Goal: Task Accomplishment & Management: Manage account settings

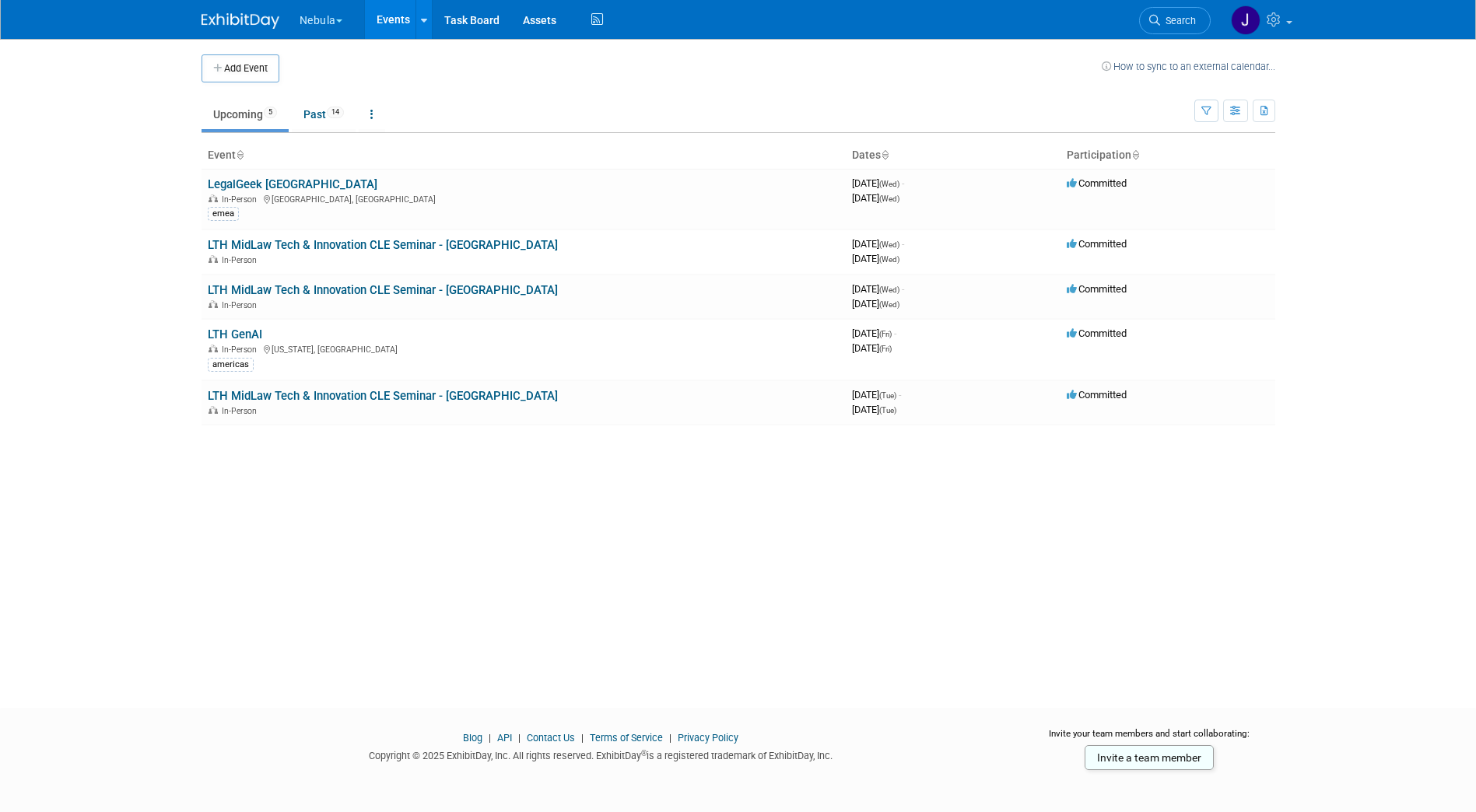
click at [336, 26] on button "Nebula" at bounding box center [330, 17] width 64 height 35
click at [344, 72] on link "KLDiscovery" at bounding box center [354, 71] width 111 height 21
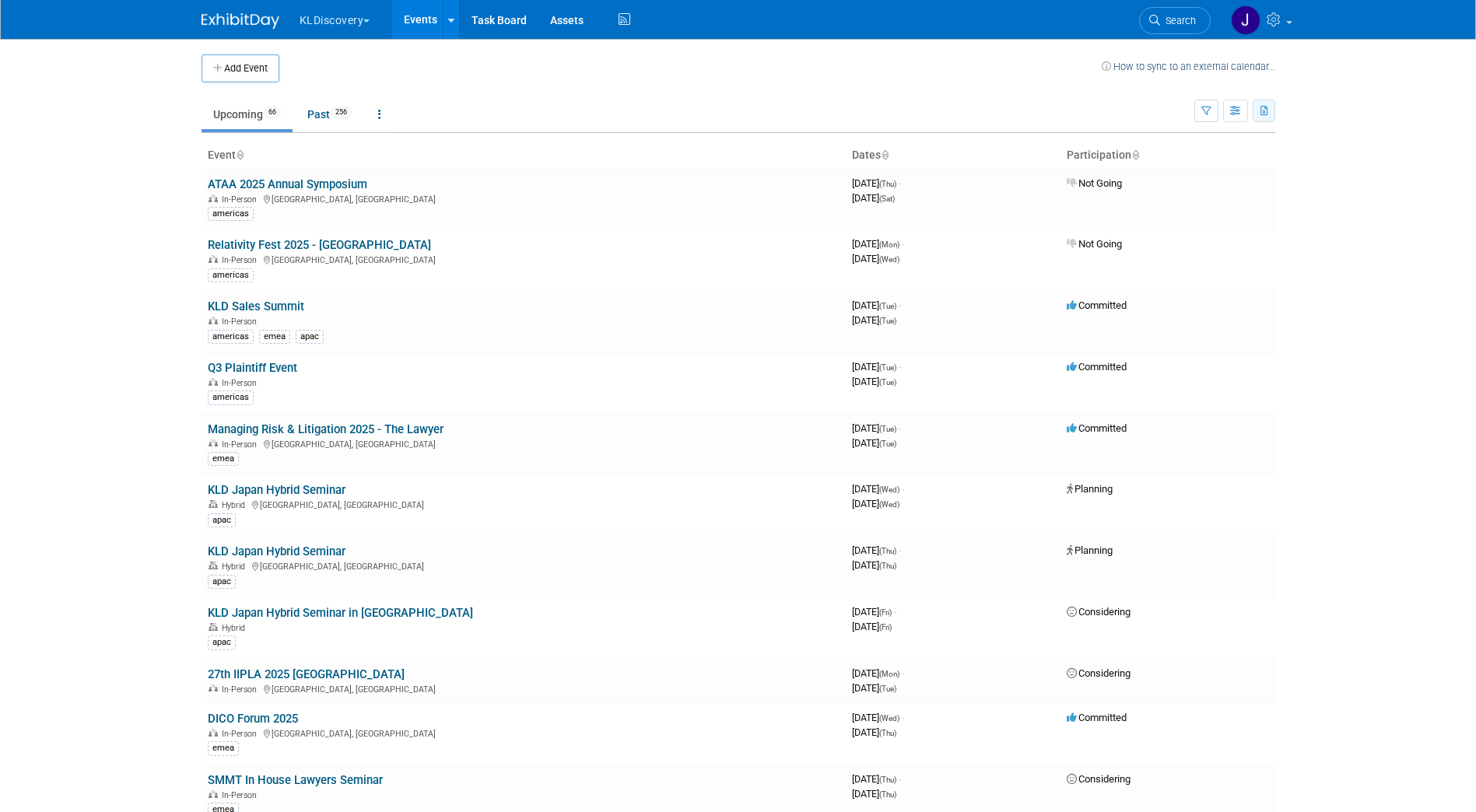
click at [1269, 108] on button "button" at bounding box center [1264, 111] width 22 height 22
click at [1194, 179] on span "(322 Events)" at bounding box center [1175, 185] width 53 height 11
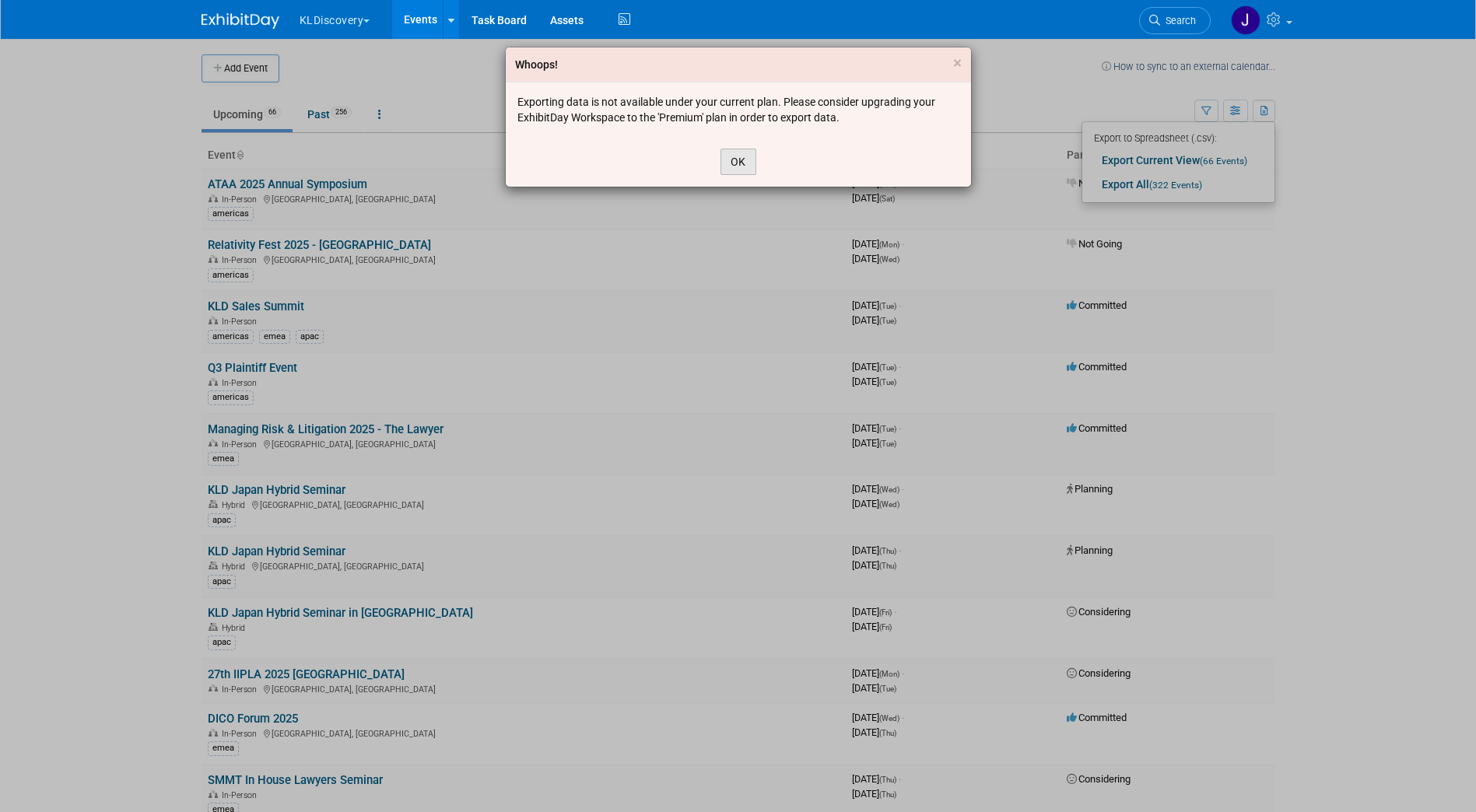
click at [733, 158] on button "OK" at bounding box center [738, 162] width 36 height 26
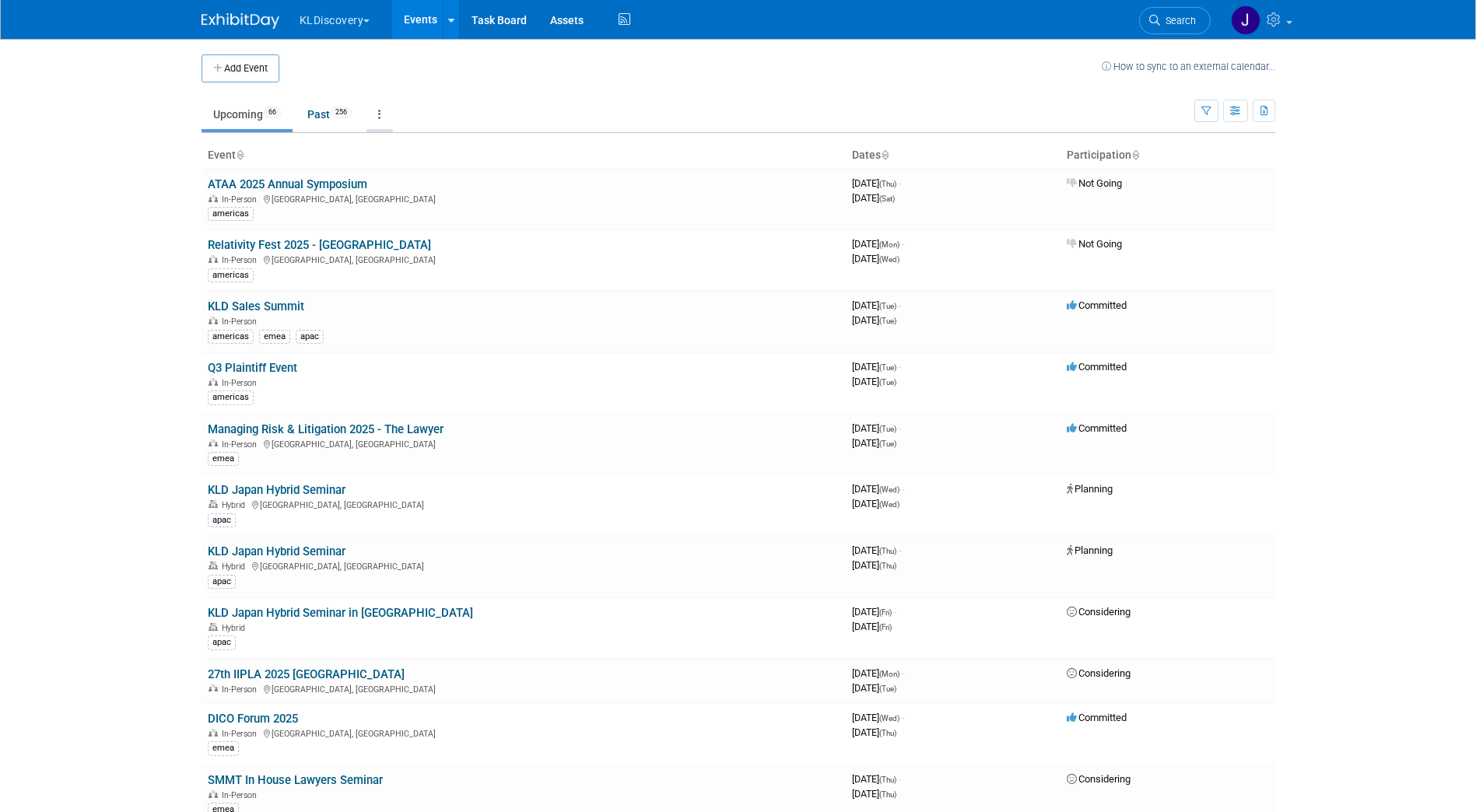
click at [381, 114] on icon at bounding box center [379, 115] width 3 height 11
click at [412, 184] on link "Grouped Annually Events grouped by year" at bounding box center [428, 184] width 123 height 35
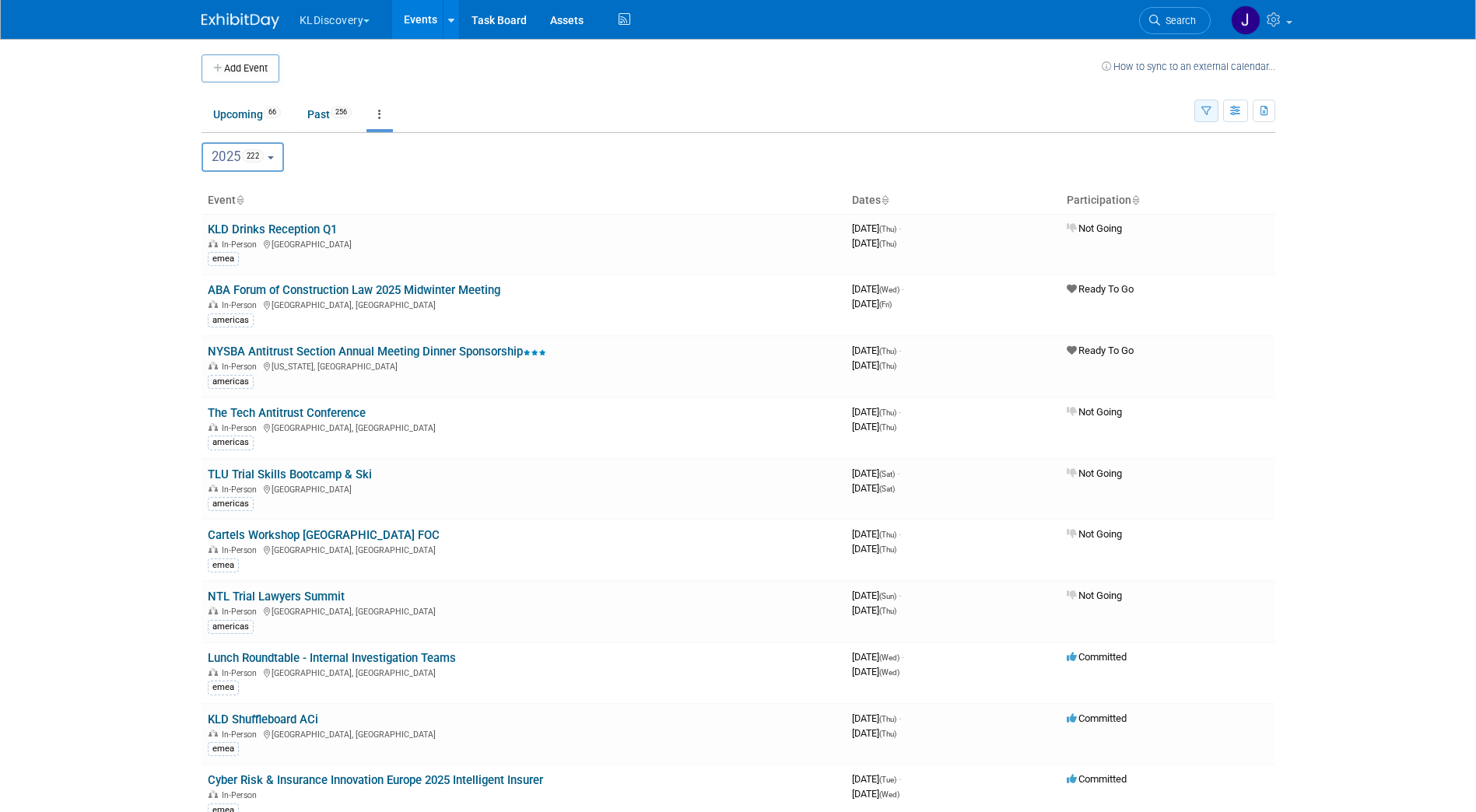
click at [1211, 113] on button "button" at bounding box center [1206, 111] width 24 height 22
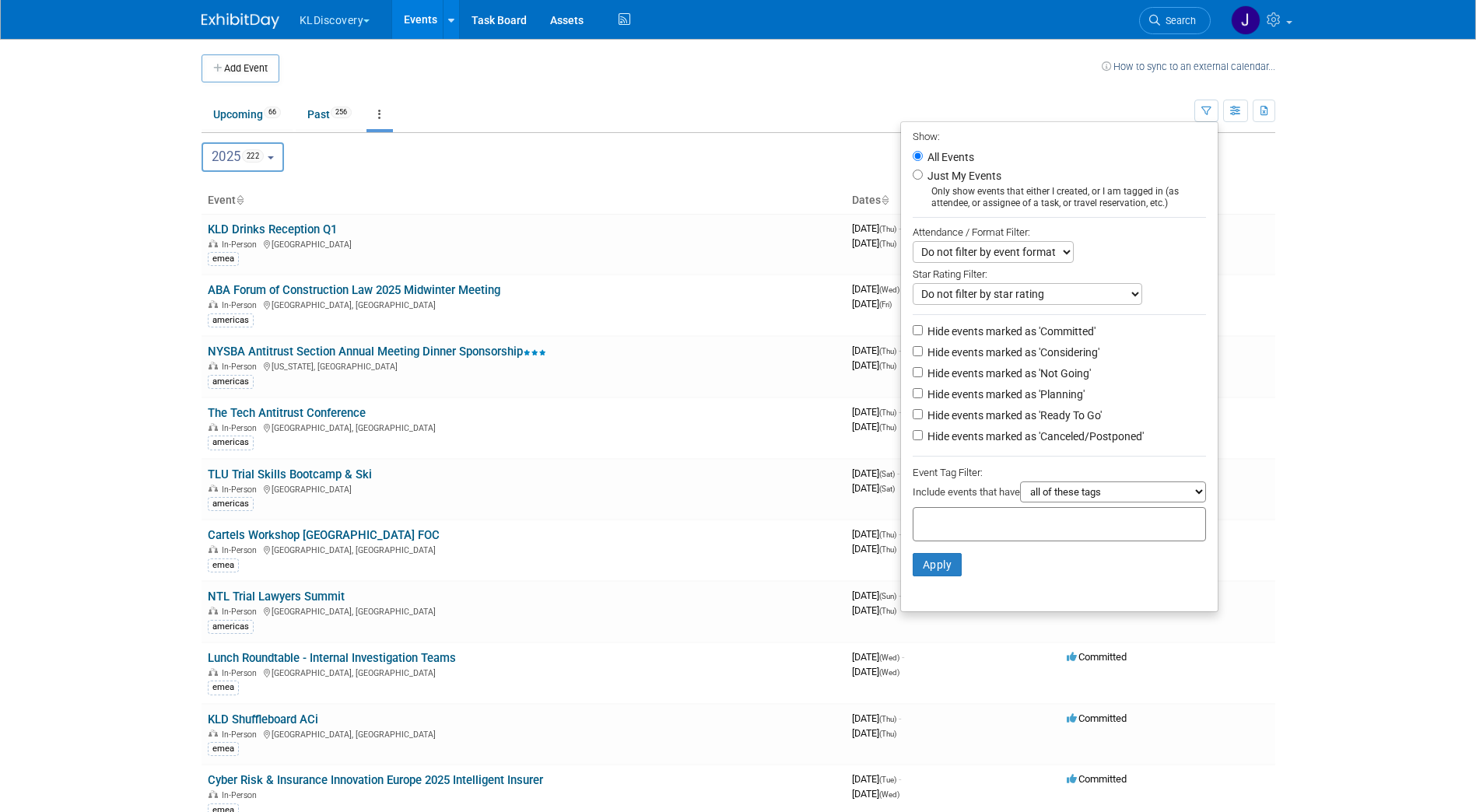
click at [1054, 374] on label "Hide events marked as 'Not Going'" at bounding box center [1008, 373] width 166 height 16
click at [923, 374] on input "Hide events marked as 'Not Going'" at bounding box center [917, 372] width 10 height 10
checkbox input "true"
click at [1069, 439] on label "Hide events marked as 'Canceled/Postponed'" at bounding box center [1034, 436] width 220 height 16
click at [923, 439] on input "Hide events marked as 'Canceled/Postponed'" at bounding box center [917, 434] width 10 height 10
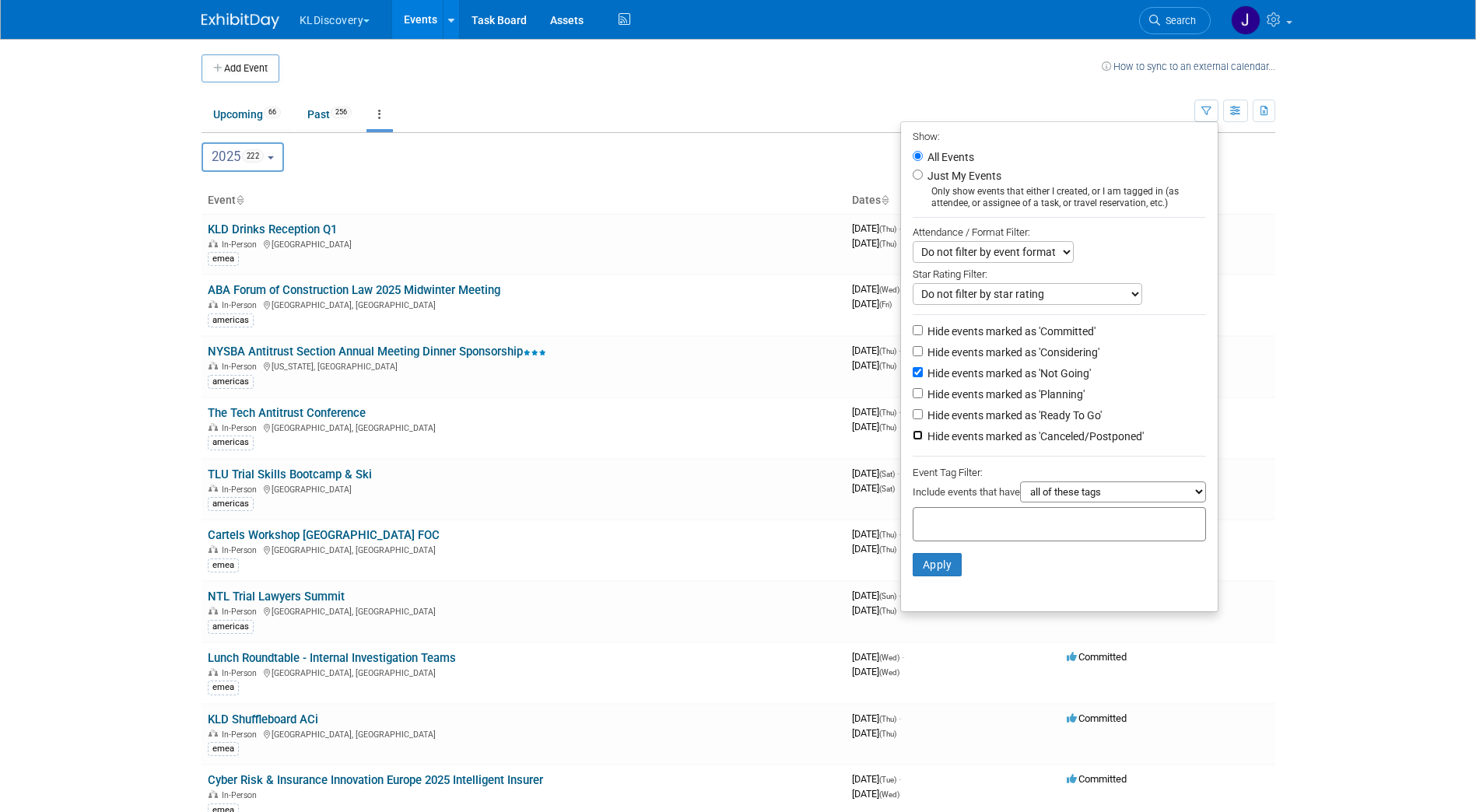
checkbox input "true"
click at [938, 576] on button "Apply" at bounding box center [937, 564] width 50 height 23
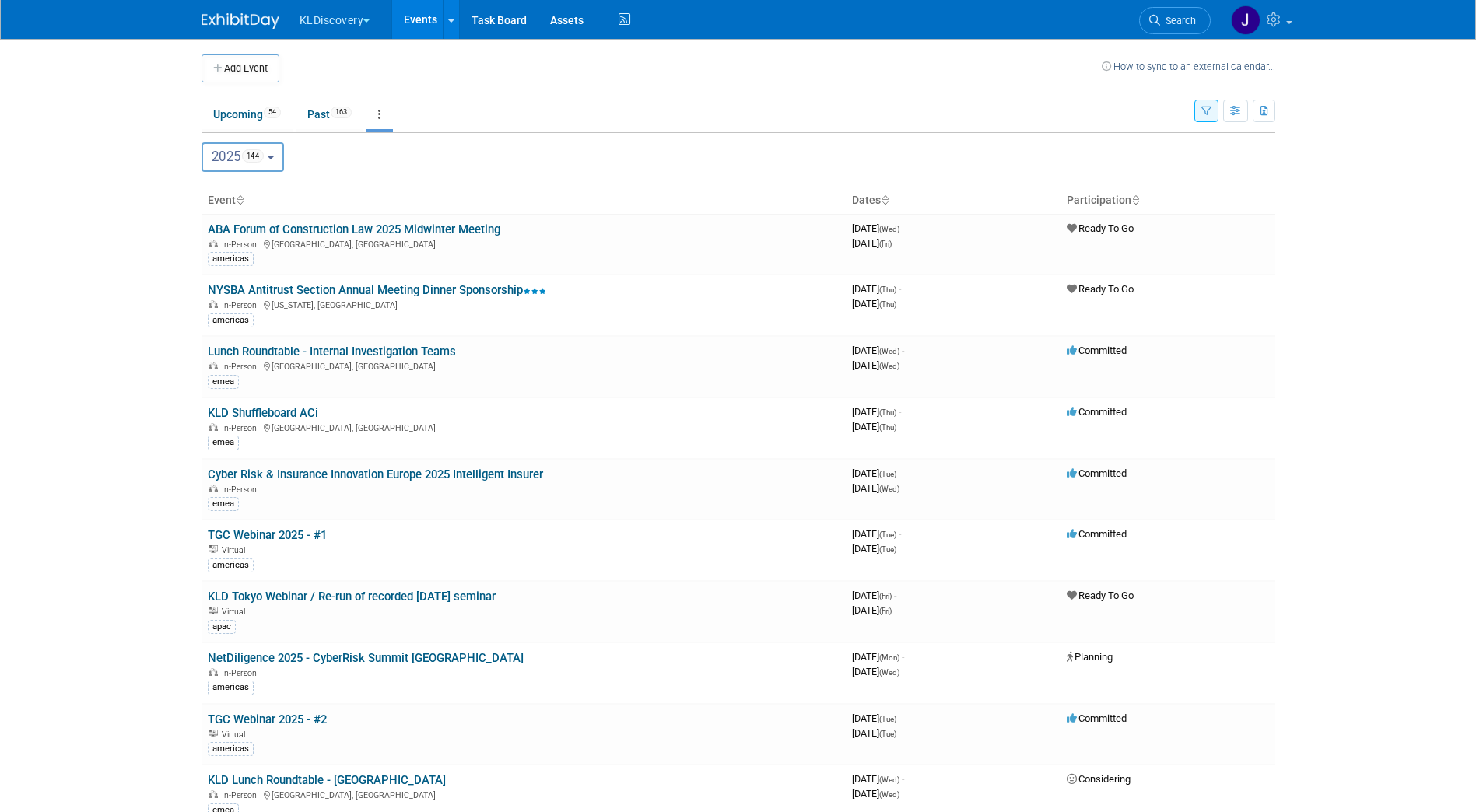
click at [1216, 110] on button "button" at bounding box center [1206, 111] width 24 height 22
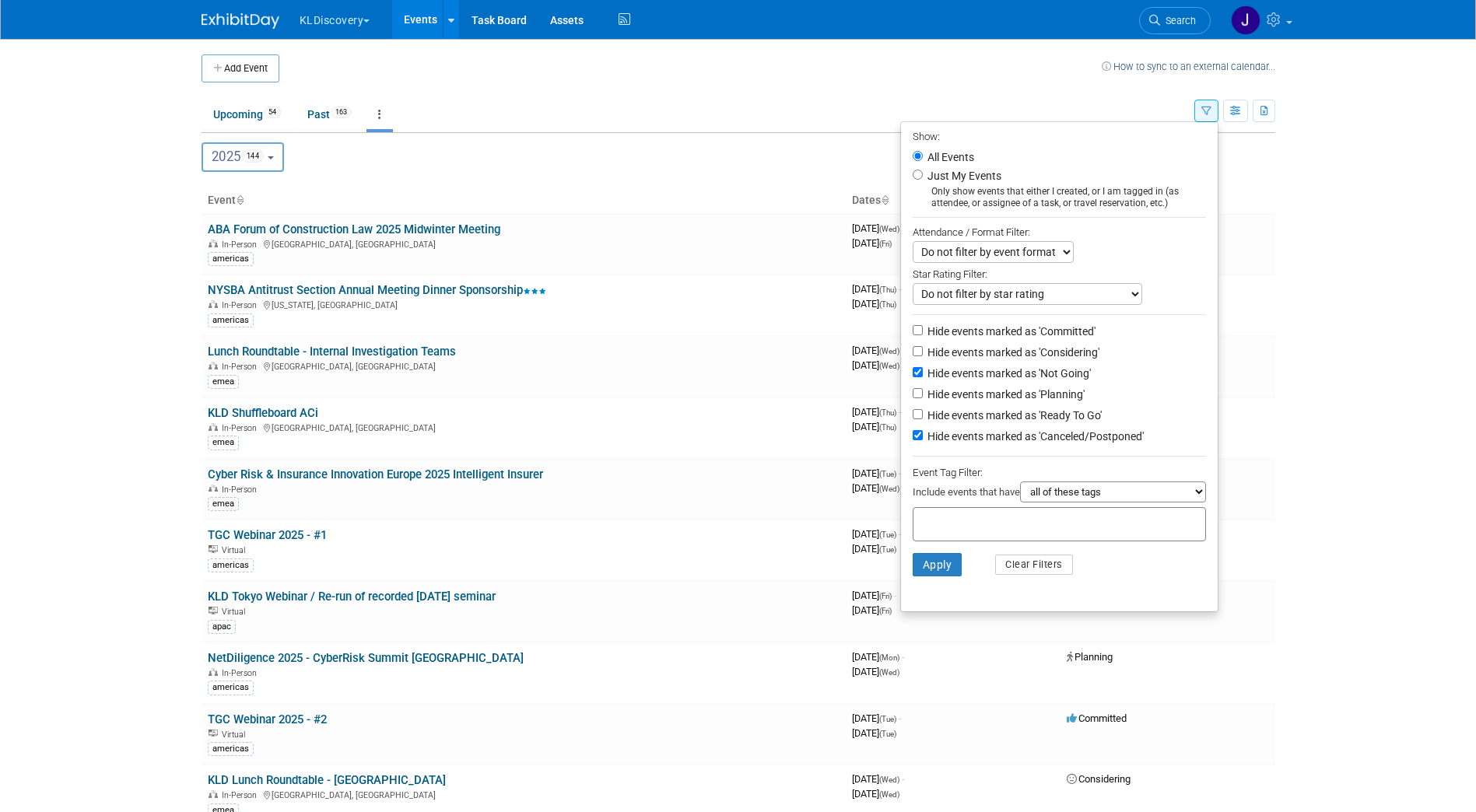
click at [1083, 358] on label "Hide events marked as 'Considering'" at bounding box center [1011, 352] width 175 height 16
click at [923, 356] on input "Hide events marked as 'Considering'" at bounding box center [917, 350] width 10 height 10
checkbox input "true"
click at [939, 568] on button "Apply" at bounding box center [937, 564] width 50 height 23
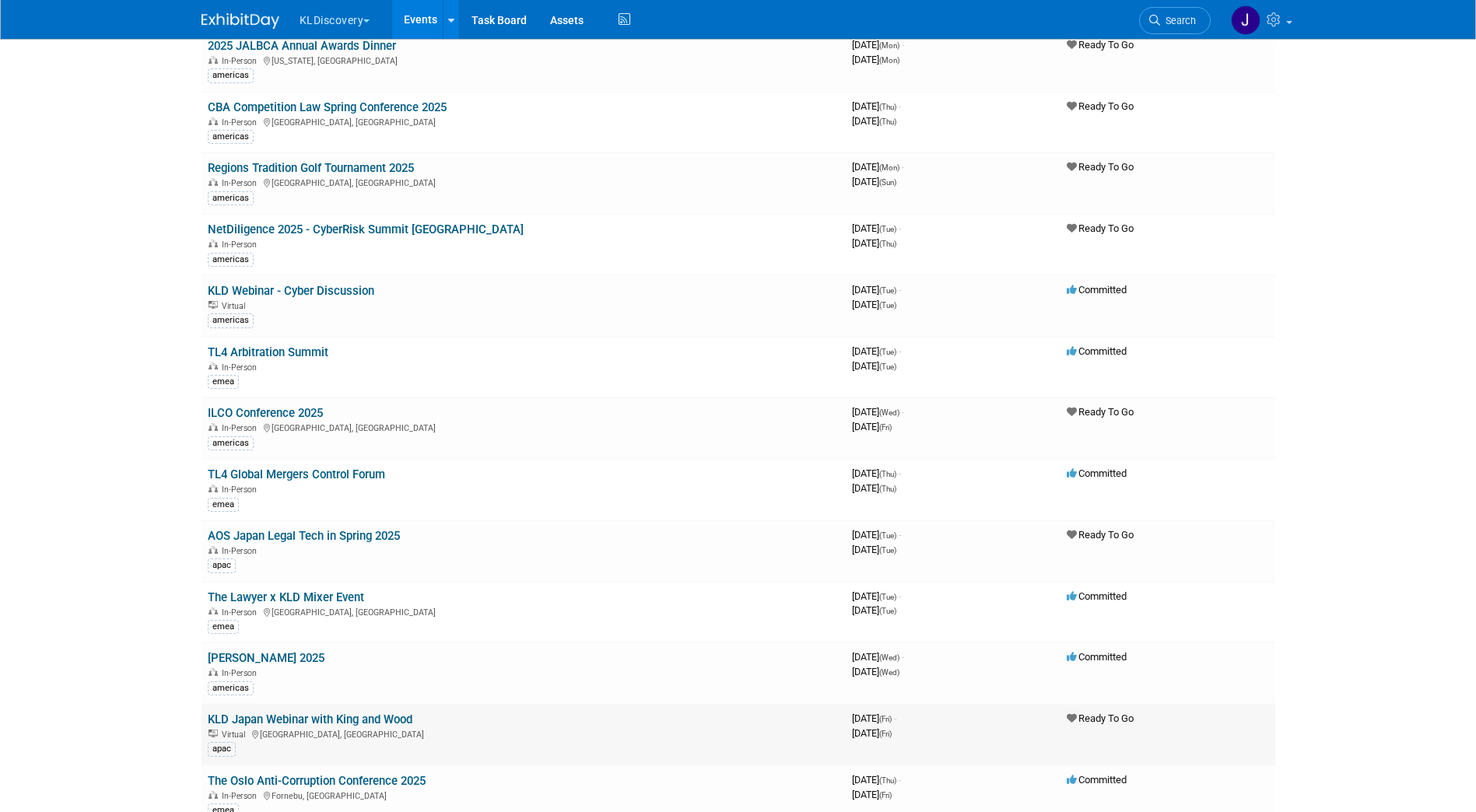
scroll to position [2332, 0]
